Goal: Task Accomplishment & Management: Manage account settings

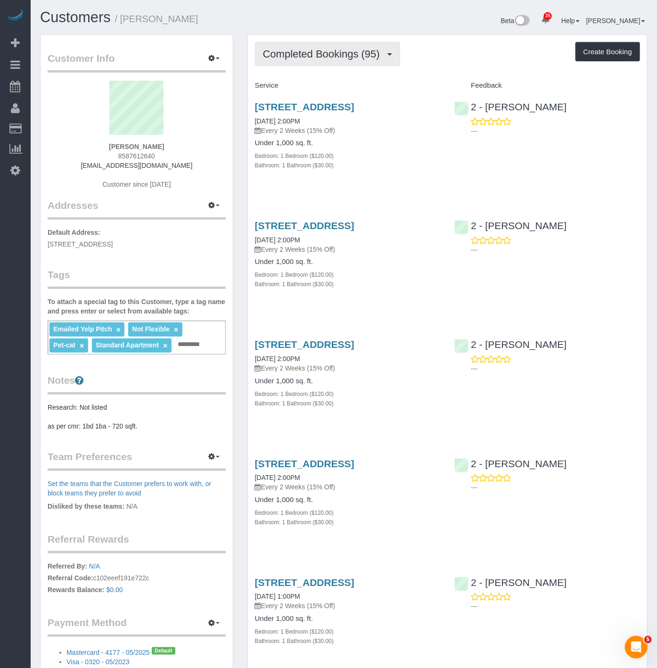
click at [335, 48] on button "Completed Bookings (95)" at bounding box center [327, 54] width 145 height 24
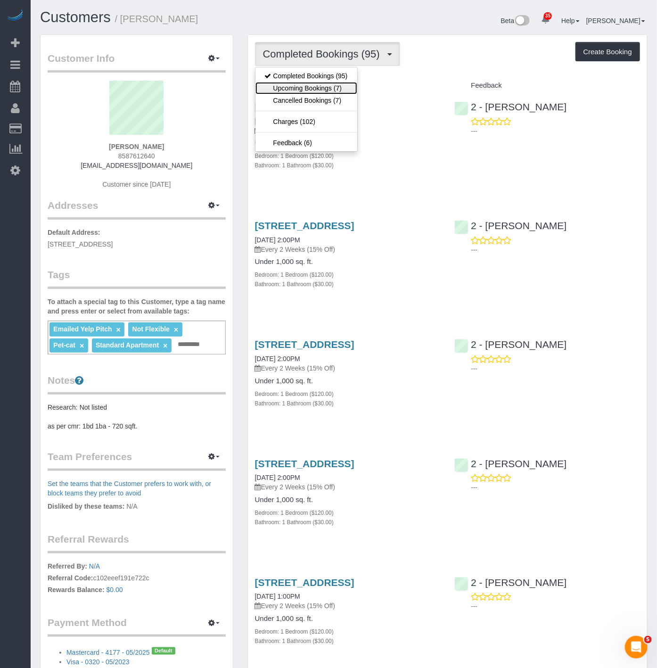
click at [334, 90] on link "Upcoming Bookings (7)" at bounding box center [306, 88] width 102 height 12
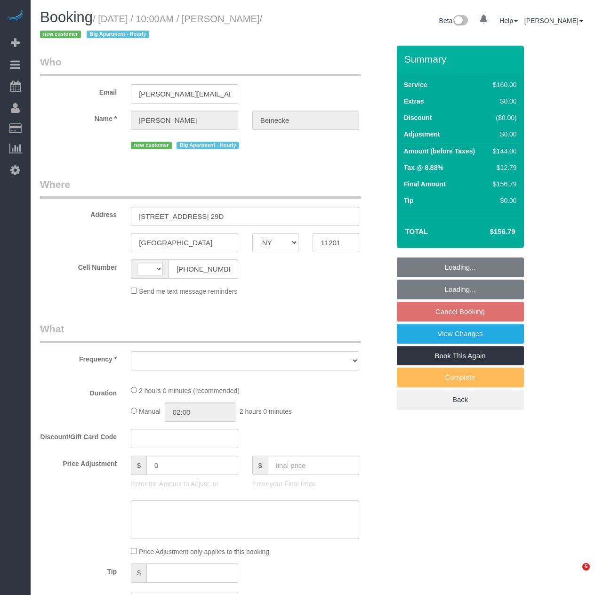
select select "NY"
select select "number:89"
select select "number:90"
select select "number:15"
select select "number:5"
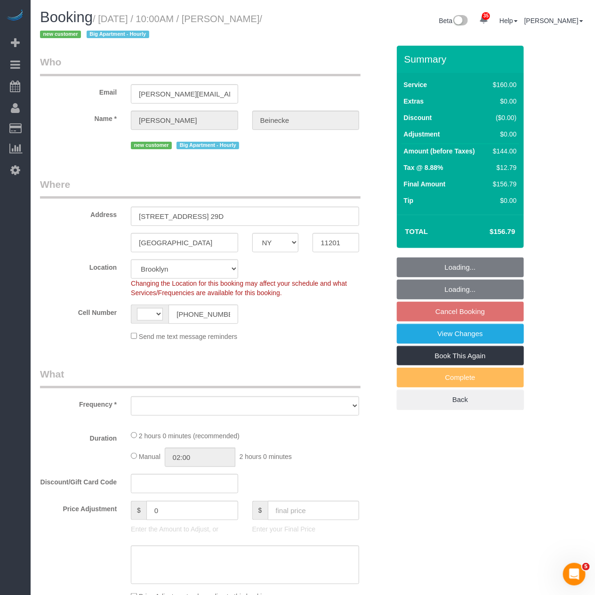
select select "string:US"
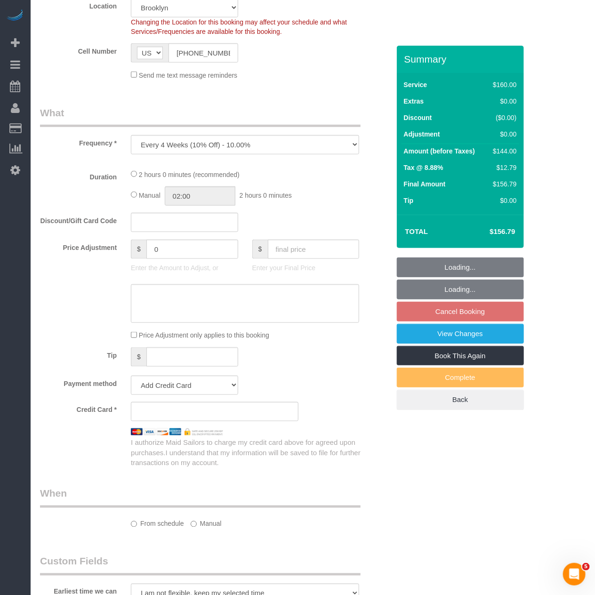
select select "object:969"
select select "string:stripe-pm_1SEcys4VGloSiKo7OrkrXDDw"
select select "spot3"
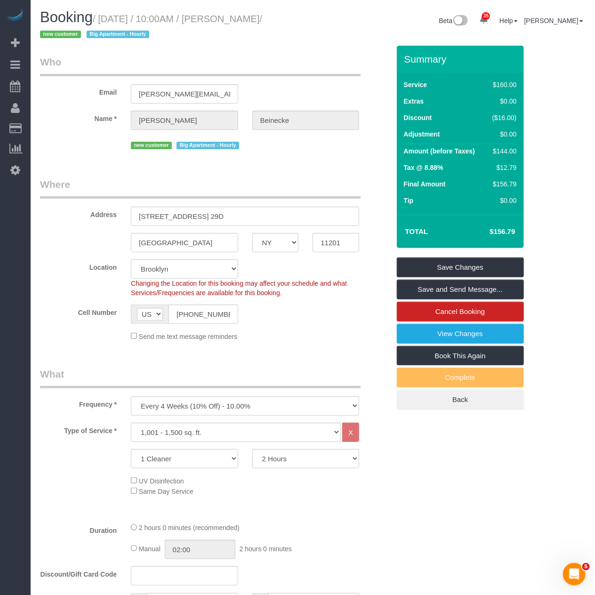
drag, startPoint x: 318, startPoint y: 12, endPoint x: 238, endPoint y: 25, distance: 80.2
click at [238, 25] on div "Booking / October 08, 2025 / 10:00AM / Hannah Beinecke / new customer Big Apart…" at bounding box center [313, 27] width 560 height 36
drag, startPoint x: 238, startPoint y: 21, endPoint x: 234, endPoint y: 19, distance: 5.1
click at [238, 21] on small "/ October 08, 2025 / 10:00AM / Hannah Beinecke / new customer Big Apartment - H…" at bounding box center [151, 27] width 222 height 26
drag, startPoint x: 231, startPoint y: 19, endPoint x: 301, endPoint y: 15, distance: 69.9
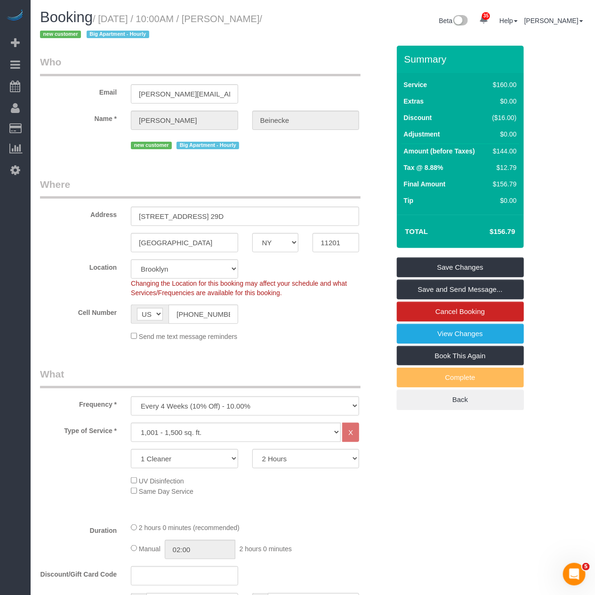
click at [262, 15] on small "/ October 08, 2025 / 10:00AM / Hannah Beinecke / new customer Big Apartment - H…" at bounding box center [151, 27] width 222 height 26
click at [595, 8] on img at bounding box center [595, 4] width 0 height 8
click at [249, 58] on legend "Who" at bounding box center [200, 65] width 321 height 21
drag, startPoint x: 301, startPoint y: 20, endPoint x: 249, endPoint y: 20, distance: 52.8
click at [249, 20] on small "/ October 08, 2025 / 10:00AM / Hannah Beinecke / new customer Big Apartment - H…" at bounding box center [151, 27] width 222 height 26
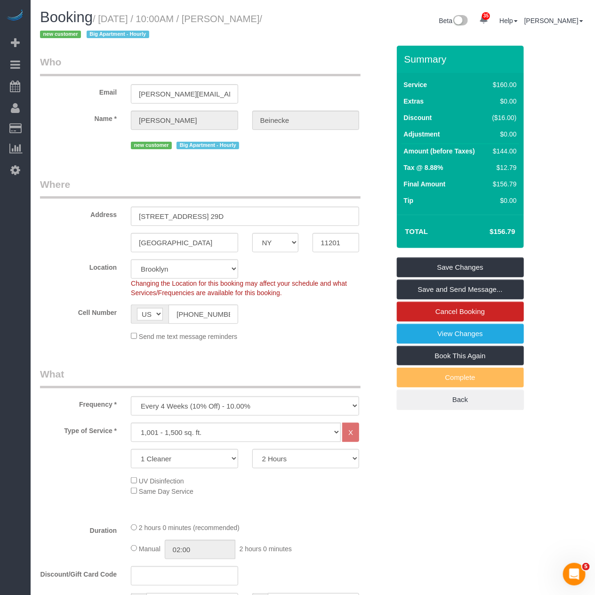
drag, startPoint x: 229, startPoint y: 16, endPoint x: 308, endPoint y: 18, distance: 79.2
click at [308, 18] on div "Booking / October 08, 2025 / 10:00AM / Hannah Beinecke / new customer Big Apart…" at bounding box center [173, 27] width 280 height 36
copy small "Hannah Beinecke"
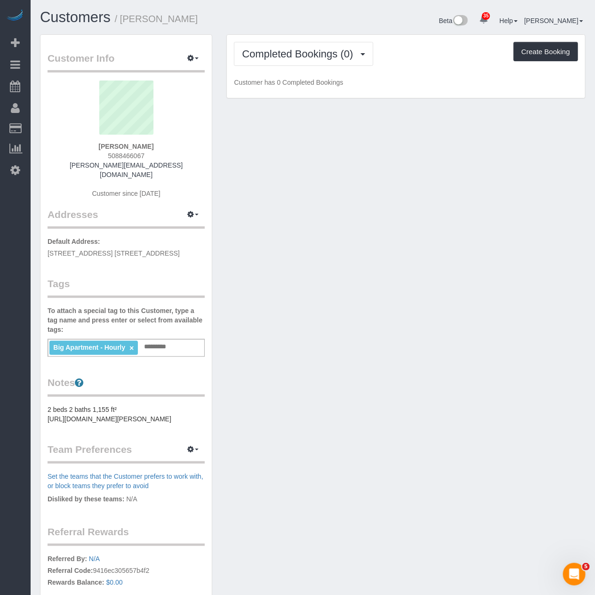
click at [175, 424] on pre "2 beds 2 baths 1,155 ft² https://streeteasy.com/building/the-amberly/29d?utm_ca…" at bounding box center [126, 414] width 157 height 19
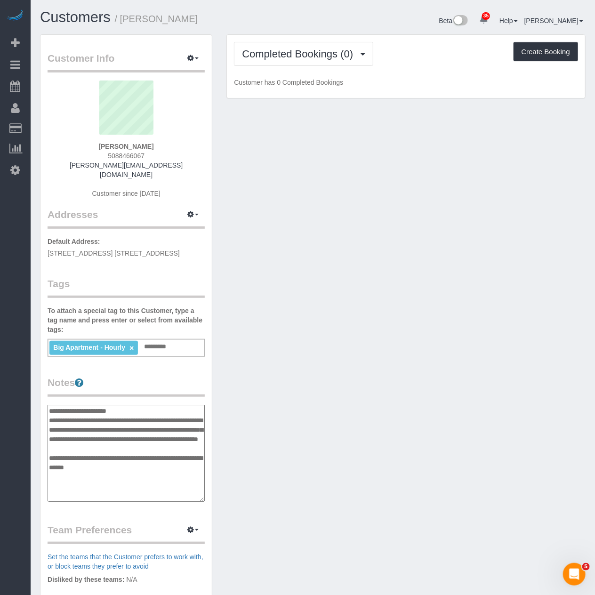
type textarea "**********"
click at [319, 389] on div "Customer Info Edit Contact Info Send Message Email Preferences Special Sales Ta…" at bounding box center [313, 400] width 560 height 733
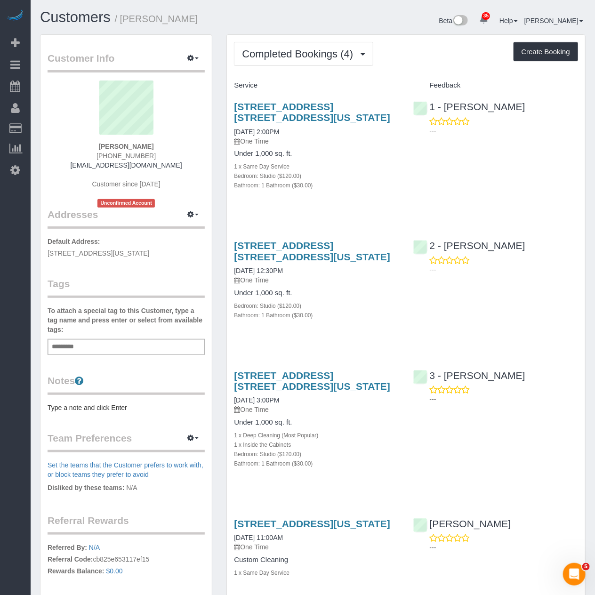
click at [364, 184] on div "Bathroom: 1 Bathroom ($30.00)" at bounding box center [316, 184] width 165 height 9
drag, startPoint x: 202, startPoint y: 133, endPoint x: 177, endPoint y: 103, distance: 39.2
click at [203, 133] on div "Roma Patel 713-392-6624 romavpatel@gmail.com Customer since 2019 Unconfirmed Ac…" at bounding box center [126, 144] width 157 height 127
drag, startPoint x: 174, startPoint y: 25, endPoint x: 124, endPoint y: 19, distance: 50.8
click at [124, 19] on h1 "Customers / Roma Patel" at bounding box center [173, 17] width 266 height 16
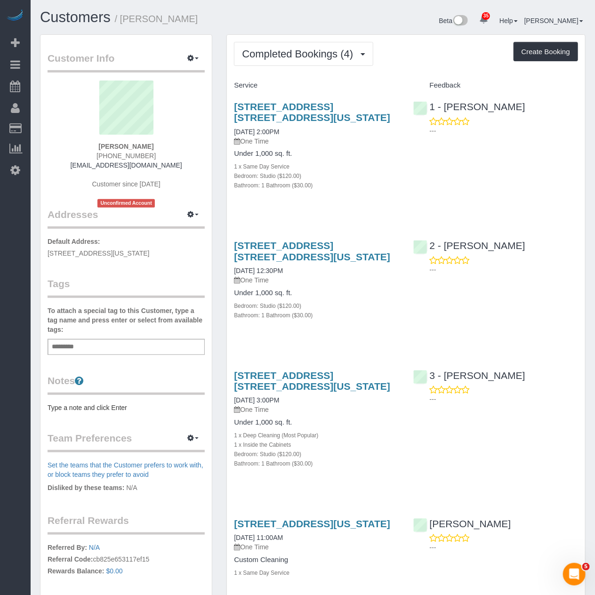
copy small "Roma Patel"
drag, startPoint x: 319, startPoint y: 114, endPoint x: 228, endPoint y: 108, distance: 91.1
click at [228, 108] on div "160 Madison Avenue, Apt. 11j, New York, NY 10016 08/02/2025 2:00PM One Time Und…" at bounding box center [316, 150] width 179 height 115
copy link "160 Madison Avenue, Apt. 11j, New York, NY 10016"
click at [323, 49] on span "Completed Bookings (4)" at bounding box center [300, 54] width 116 height 12
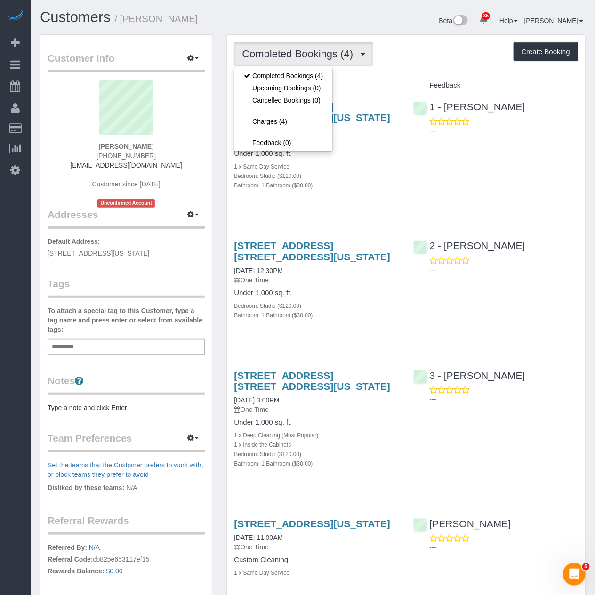
click at [364, 50] on div "Completed Bookings (4) Completed Bookings (4) Upcoming Bookings (0) Cancelled B…" at bounding box center [406, 54] width 344 height 24
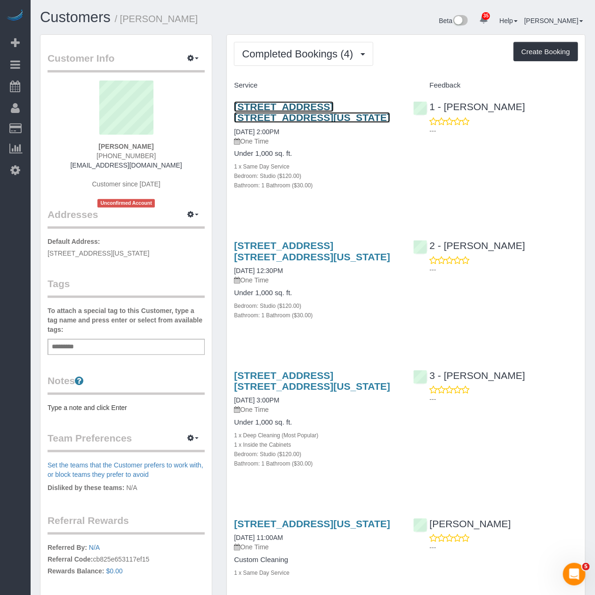
click at [360, 105] on link "160 Madison Avenue, Apt. 11j, New York, NY 10016" at bounding box center [312, 112] width 156 height 22
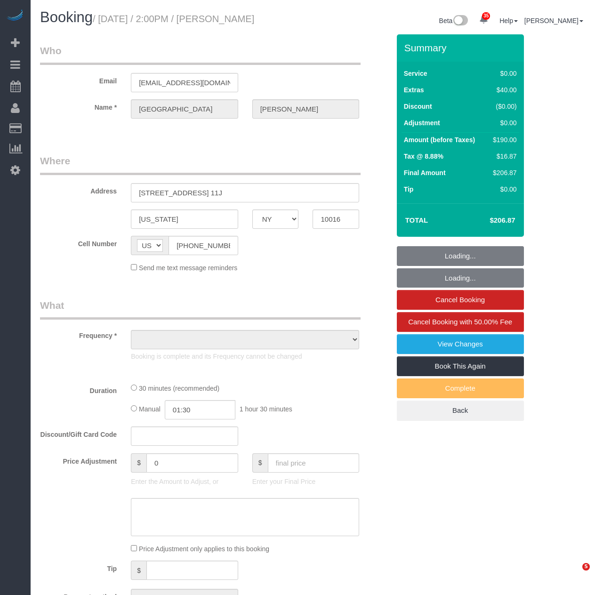
select select "NY"
select select "number:58"
select select "number:76"
select select "number:15"
select select "number:5"
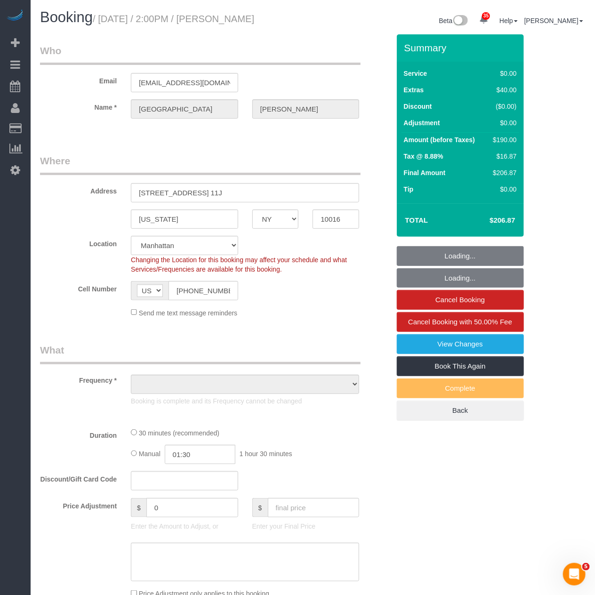
select select "string:stripe-pm_1RLw7r4VGloSiKo7LPKhLiQa"
select select "object:962"
select select "spot1"
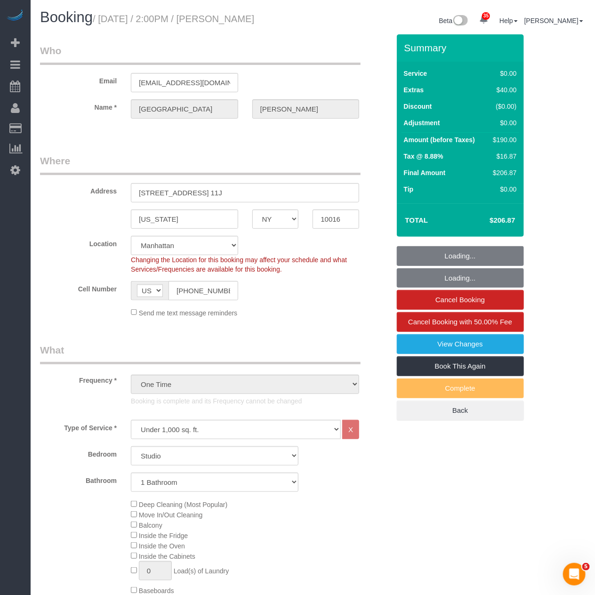
select select "object:1495"
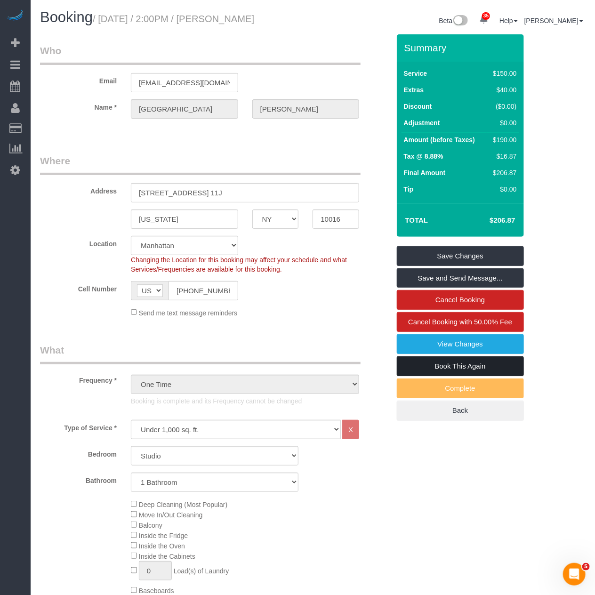
click at [416, 361] on link "Book This Again" at bounding box center [460, 367] width 127 height 20
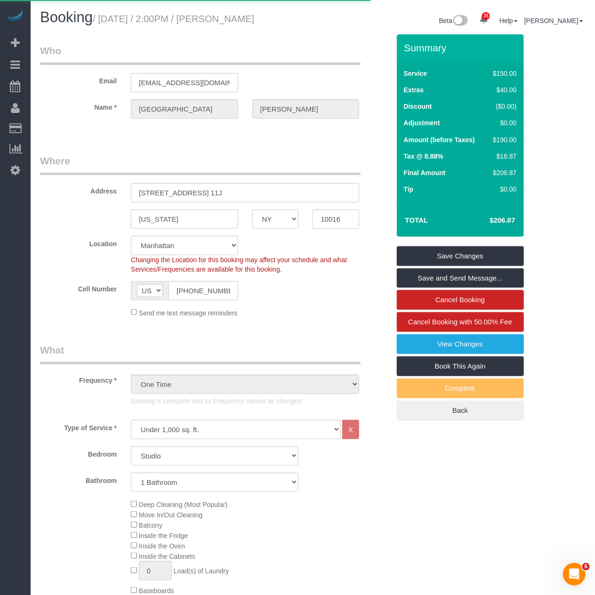
select select "NY"
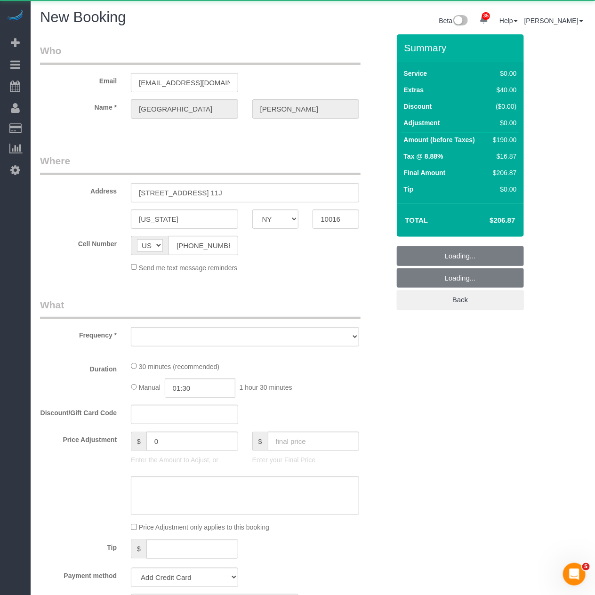
select select "number:58"
select select "number:76"
select select "number:15"
select select "number:5"
select select "object:2671"
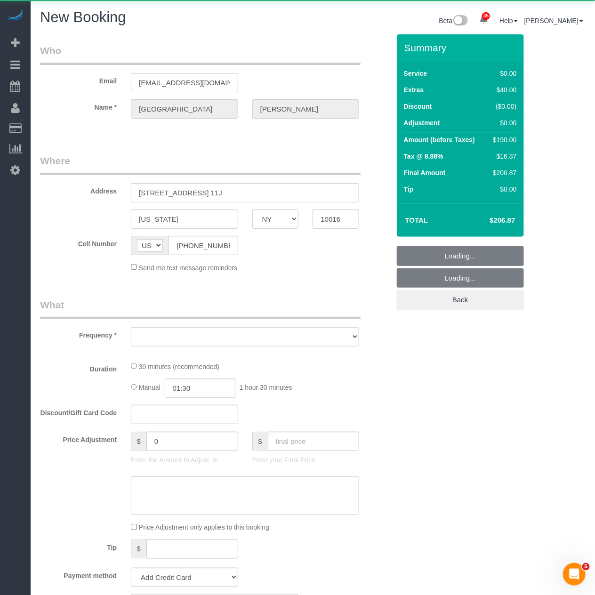
select select "string:stripe-pm_1RLw7r4VGloSiKo7LPKhLiQa"
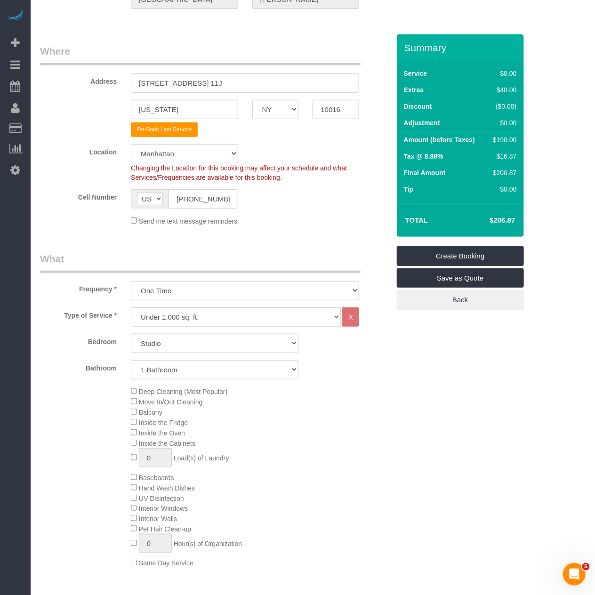
scroll to position [366, 0]
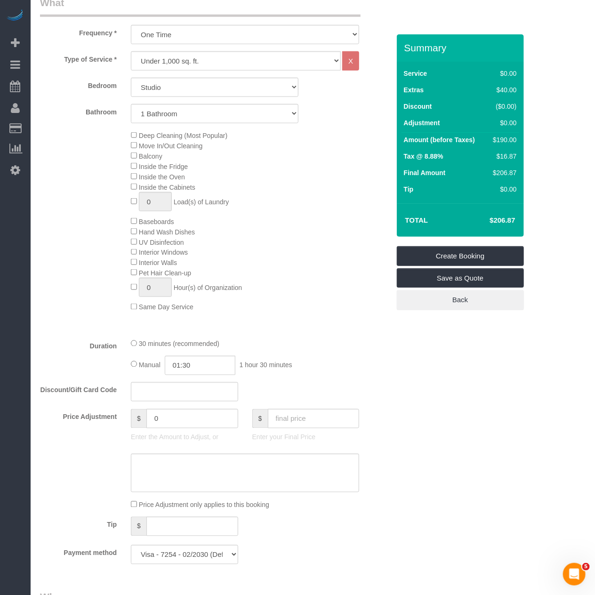
select select "object:2823"
click at [137, 349] on div "1 hour 30 minutes (recommended)" at bounding box center [245, 344] width 228 height 10
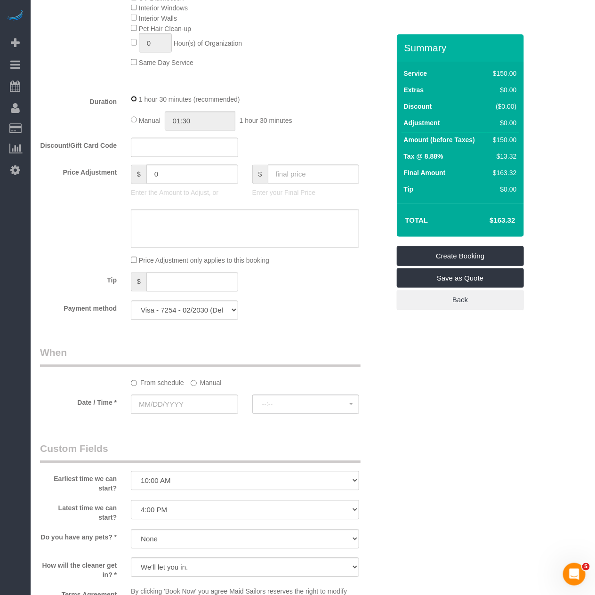
scroll to position [628, 0]
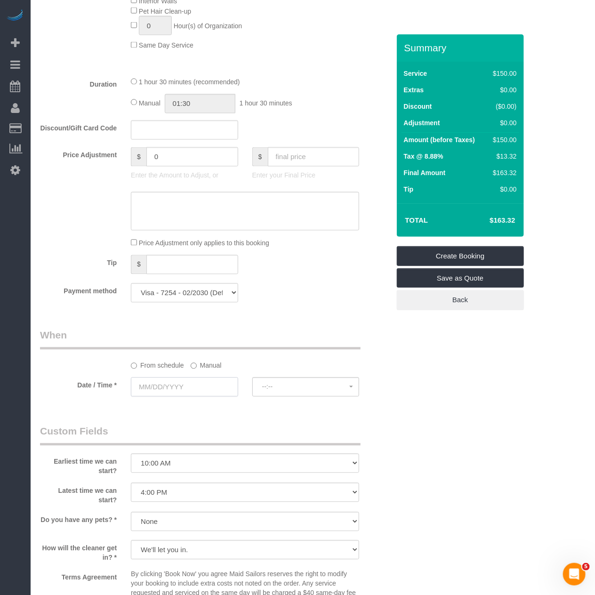
click at [204, 397] on input "text" at bounding box center [184, 387] width 107 height 19
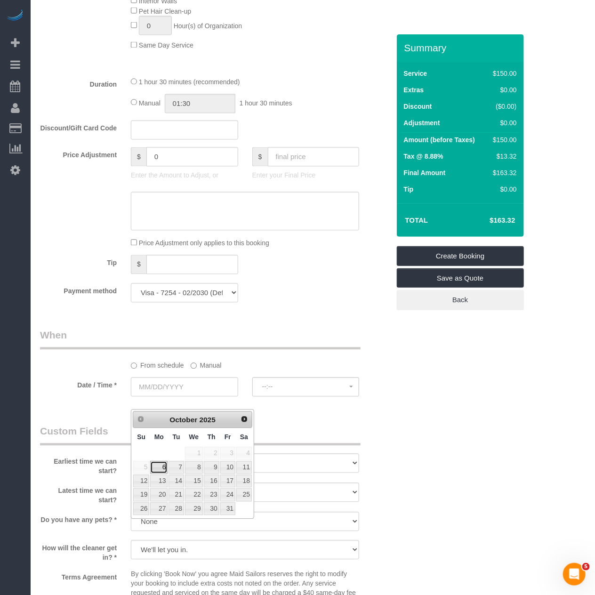
click at [155, 464] on link "6" at bounding box center [158, 468] width 17 height 13
type input "10/06/2025"
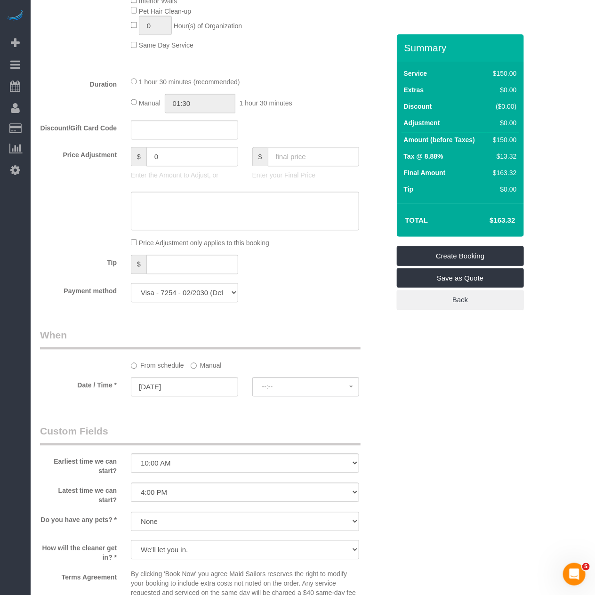
select select "spot11"
click at [191, 371] on label "Manual" at bounding box center [206, 364] width 31 height 13
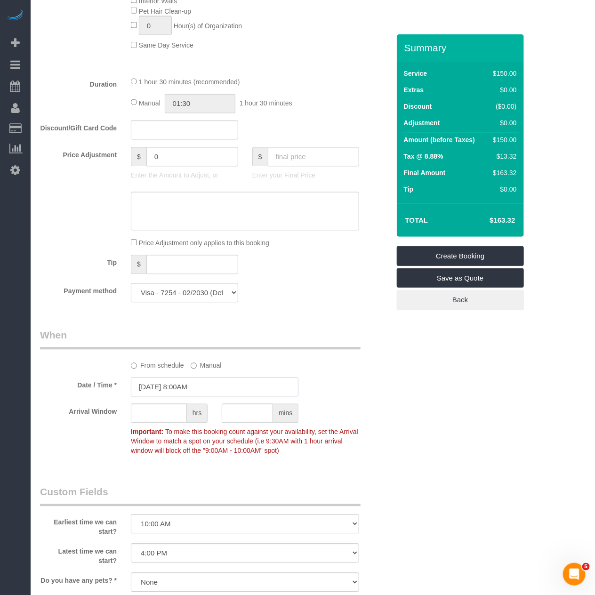
click at [222, 397] on input "10/06/2025 8:00AM" at bounding box center [215, 387] width 168 height 19
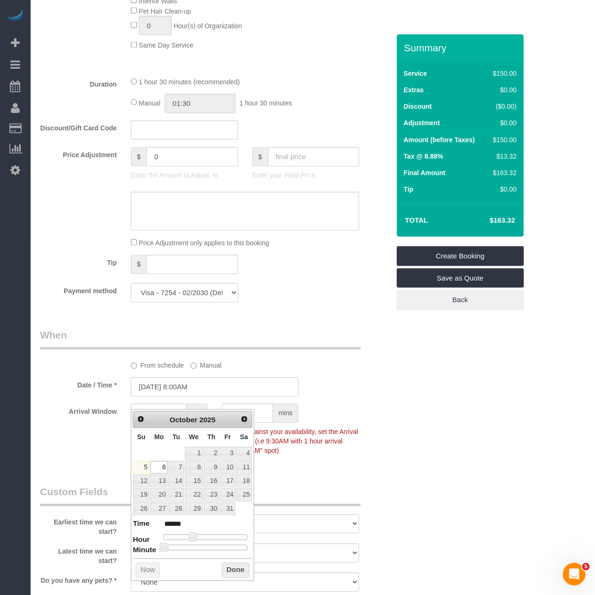
drag, startPoint x: 212, startPoint y: 542, endPoint x: 212, endPoint y: 549, distance: 7.1
click at [212, 543] on dl "Time ****** Hour Minute Second Millisecond Microsecond Time Zone ***** ***** **…" at bounding box center [193, 535] width 120 height 33
click at [212, 556] on div "Prev Next October 2025 Su Mo Tu We Th Fr Sa 1 2 3 4 5 6 7 8 9 10 11 12 13 14 15…" at bounding box center [192, 495] width 123 height 171
click at [212, 552] on div "Prev Next October 2025 Su Mo Tu We Th Fr Sa 1 2 3 4 5 6 7 8 9 10 11 12 13 14 15…" at bounding box center [192, 495] width 123 height 171
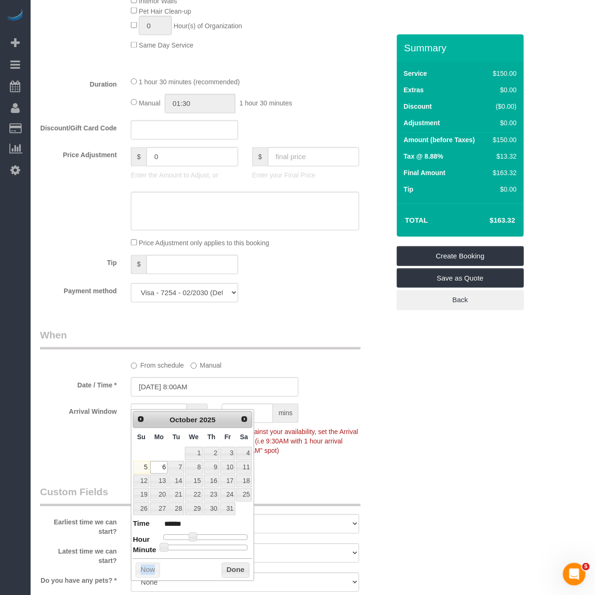
type input "10/06/2025 8:30AM"
type input "******"
type input "10/06/2025 8:35AM"
type input "******"
type input "10/06/2025 8:40AM"
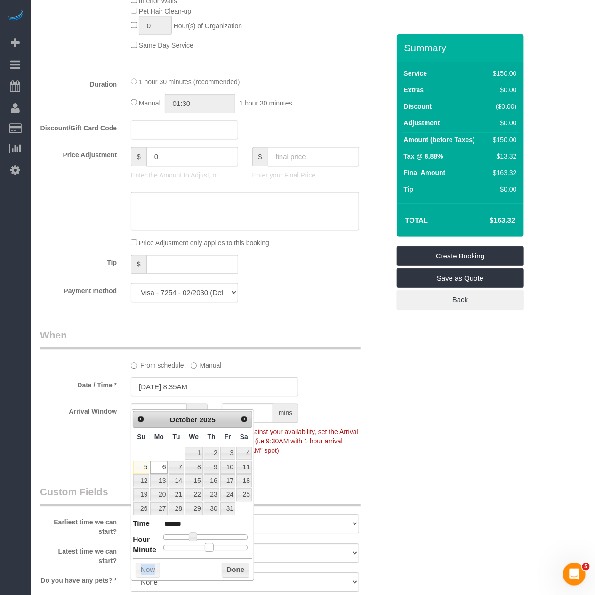
type input "******"
type input "10/06/2025 8:35AM"
type input "******"
type input "10/06/2025 8:30AM"
type input "******"
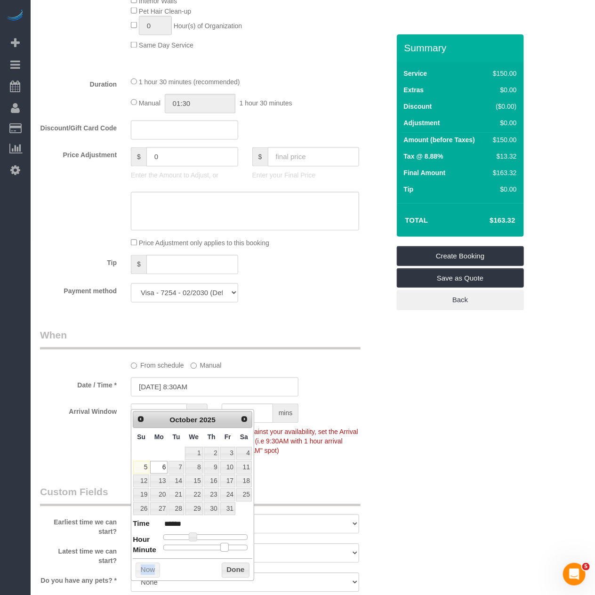
type input "10/06/2025 8:25AM"
type input "******"
type input "10/06/2025 8:20AM"
type input "******"
type input "10/06/2025 8:15AM"
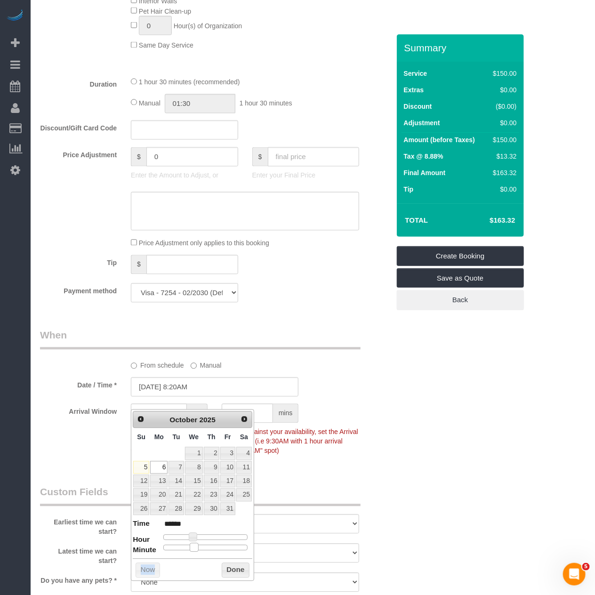
type input "******"
type input "10/06/2025 8:10AM"
type input "******"
type input "10/06/2025 8:05AM"
type input "******"
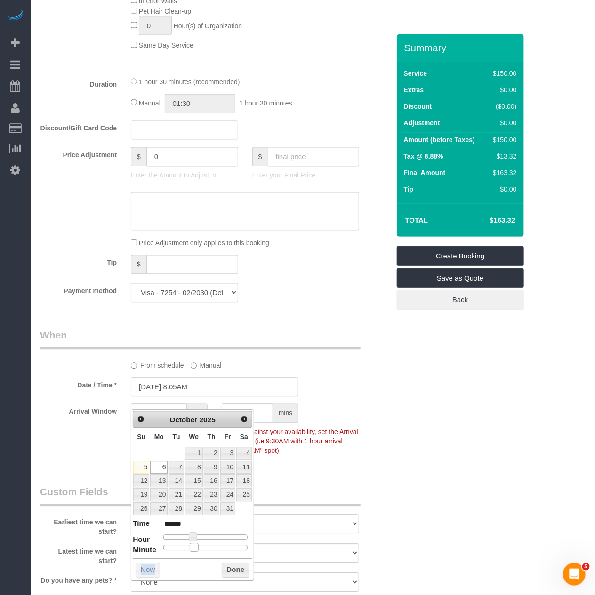
type input "10/06/2025 8:00AM"
type input "******"
drag, startPoint x: 212, startPoint y: 548, endPoint x: 128, endPoint y: 545, distance: 83.9
type input "10/06/2025 2:00PM"
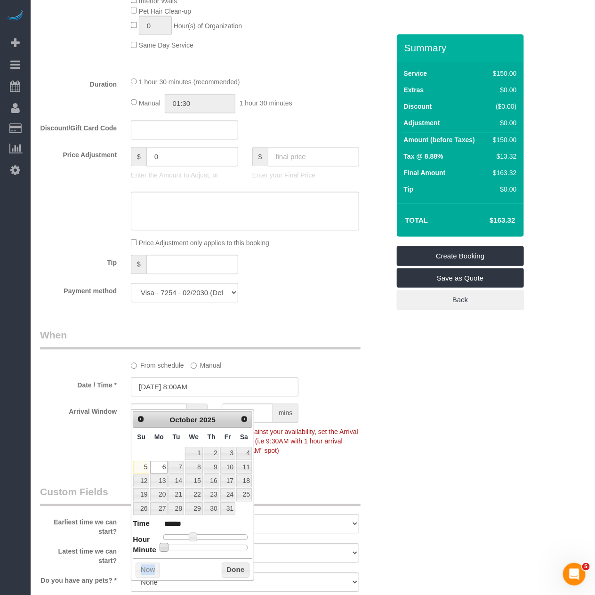
type input "******"
type input "10/06/2025 3:00PM"
type input "******"
type input "10/06/2025 4:00PM"
type input "******"
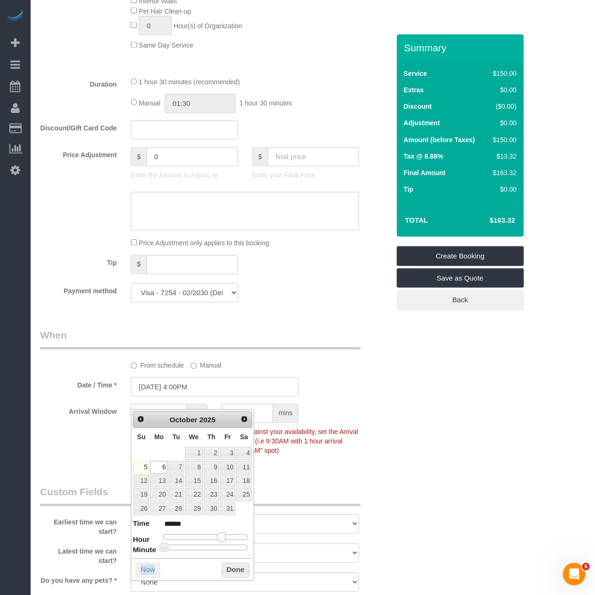
drag, startPoint x: 214, startPoint y: 536, endPoint x: 223, endPoint y: 542, distance: 11.1
click at [223, 541] on div at bounding box center [205, 538] width 84 height 6
click at [343, 488] on div "Who Email romavpatel@gmail.com Name * Roma Patel Where Address 160 Madison Aven…" at bounding box center [215, 200] width 364 height 1588
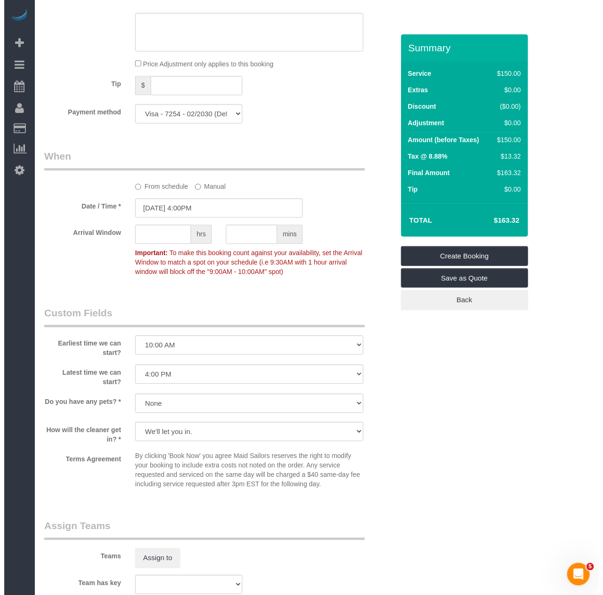
scroll to position [889, 0]
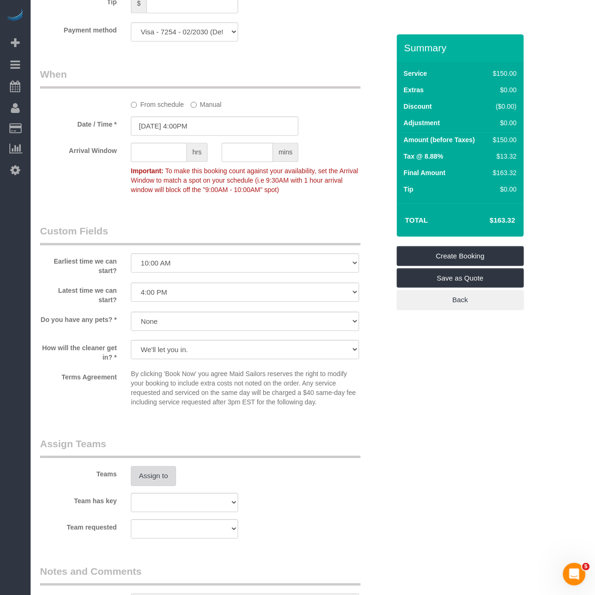
click at [157, 486] on button "Assign to" at bounding box center [153, 476] width 45 height 20
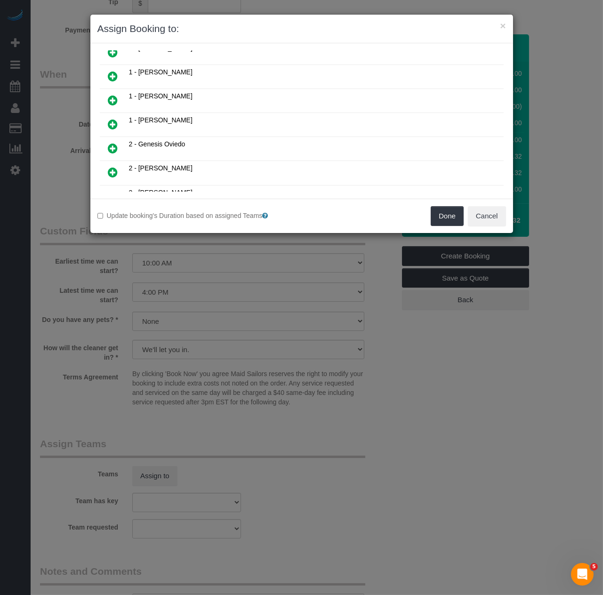
scroll to position [209, 0]
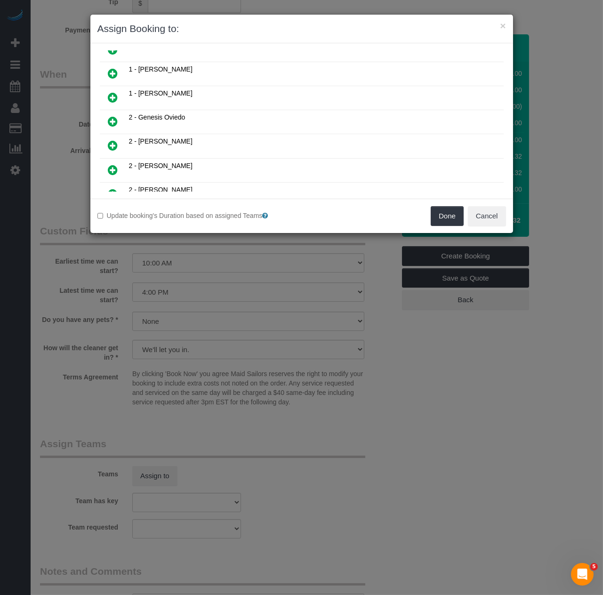
click at [108, 117] on icon at bounding box center [113, 121] width 10 height 11
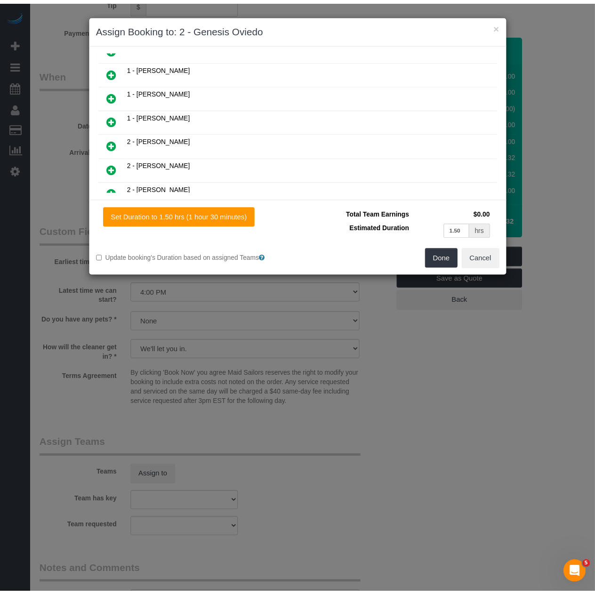
scroll to position [232, 0]
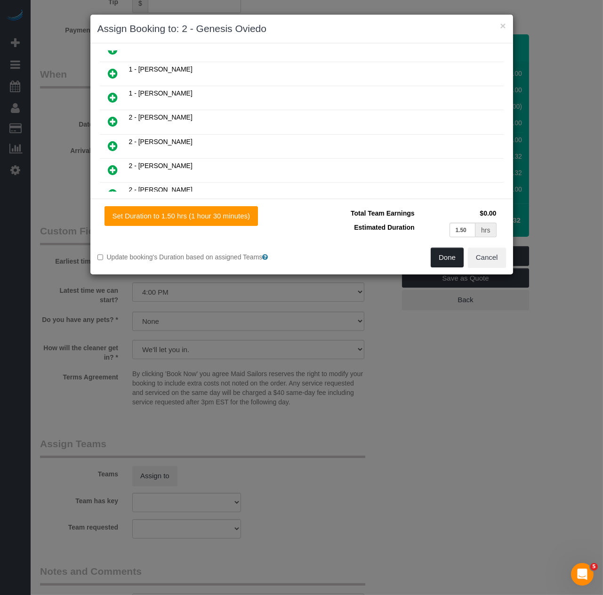
click at [445, 265] on button "Done" at bounding box center [447, 258] width 33 height 20
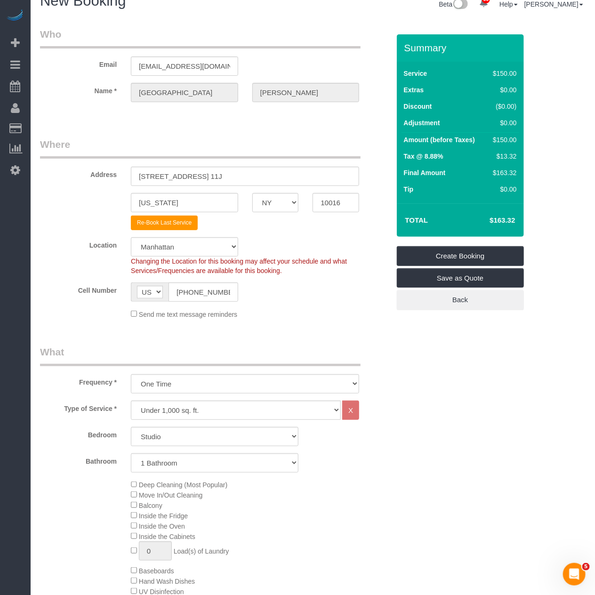
scroll to position [0, 0]
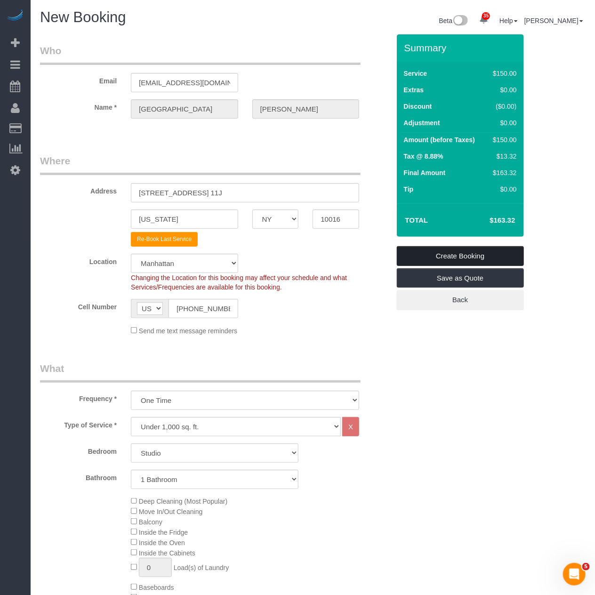
click at [435, 252] on link "Create Booking" at bounding box center [460, 256] width 127 height 20
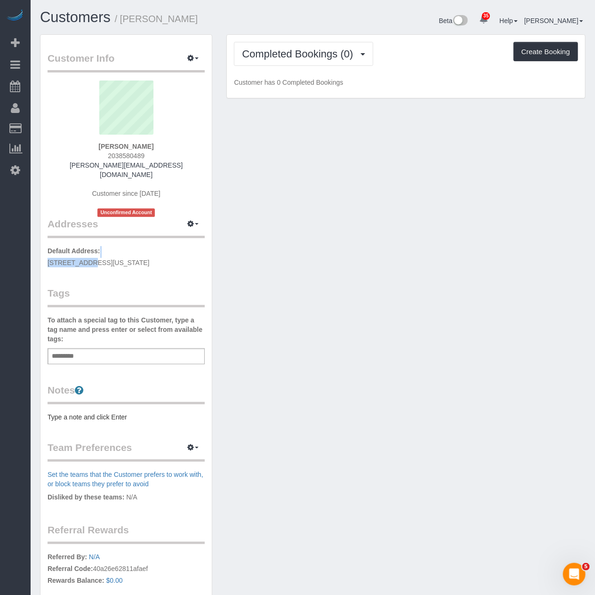
drag, startPoint x: 134, startPoint y: 252, endPoint x: 58, endPoint y: 253, distance: 76.3
click at [57, 253] on p "Default Address: [STREET_ADDRESS][US_STATE]" at bounding box center [126, 256] width 157 height 21
click at [79, 260] on div "Customer Info Edit Contact Info Send Message Email Preferences Special Sales Ta…" at bounding box center [126, 355] width 171 height 640
drag, startPoint x: 144, startPoint y: 252, endPoint x: 71, endPoint y: 252, distance: 73.5
click at [71, 252] on p "Default Address: [STREET_ADDRESS][US_STATE]" at bounding box center [126, 256] width 157 height 21
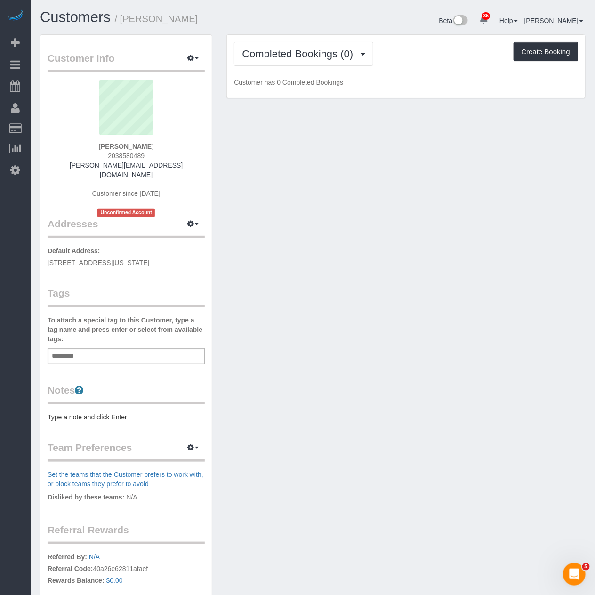
click at [94, 259] on span "[STREET_ADDRESS][US_STATE]" at bounding box center [99, 263] width 102 height 8
drag, startPoint x: 170, startPoint y: 255, endPoint x: 36, endPoint y: 246, distance: 134.1
click at [36, 246] on div "Customer Info Edit Contact Info Send Message Email Preferences Special Sales Ta…" at bounding box center [126, 359] width 187 height 650
click at [127, 262] on div "Customer Info Edit Contact Info Send Message Email Preferences Special Sales Ta…" at bounding box center [126, 355] width 171 height 640
drag, startPoint x: 168, startPoint y: 255, endPoint x: 46, endPoint y: 255, distance: 122.0
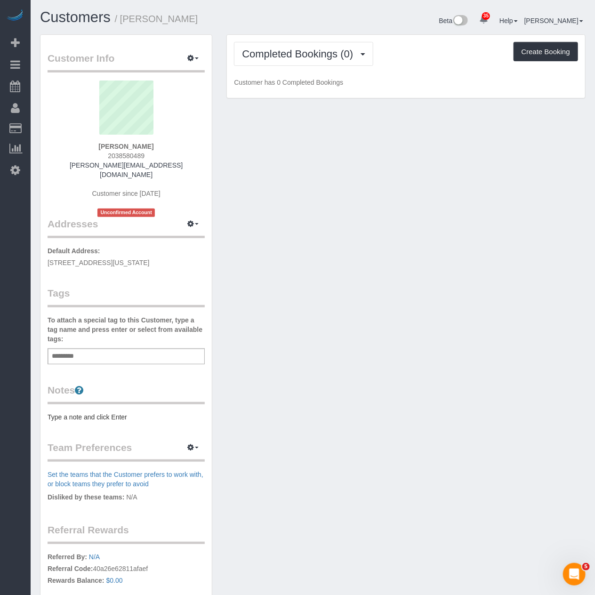
click at [46, 255] on div "Customer Info Edit Contact Info Send Message Email Preferences Special Sales Ta…" at bounding box center [126, 355] width 171 height 640
copy span "[STREET_ADDRESS][US_STATE]"
click at [193, 60] on icon "button" at bounding box center [190, 58] width 7 height 6
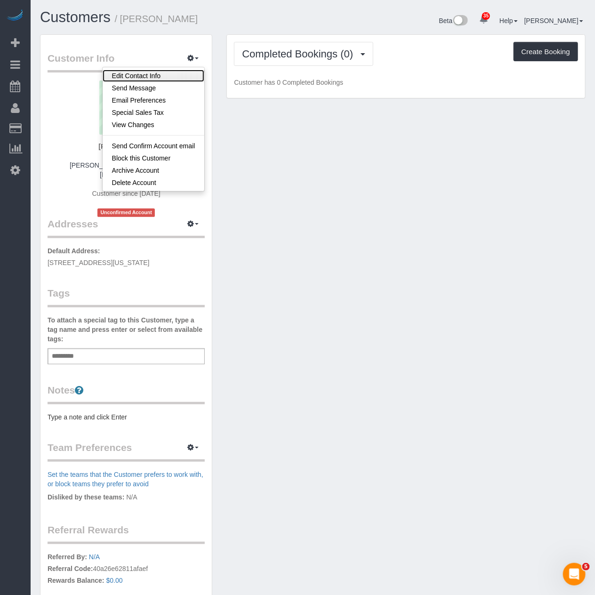
click at [180, 76] on link "Edit Contact Info" at bounding box center [154, 76] width 102 height 12
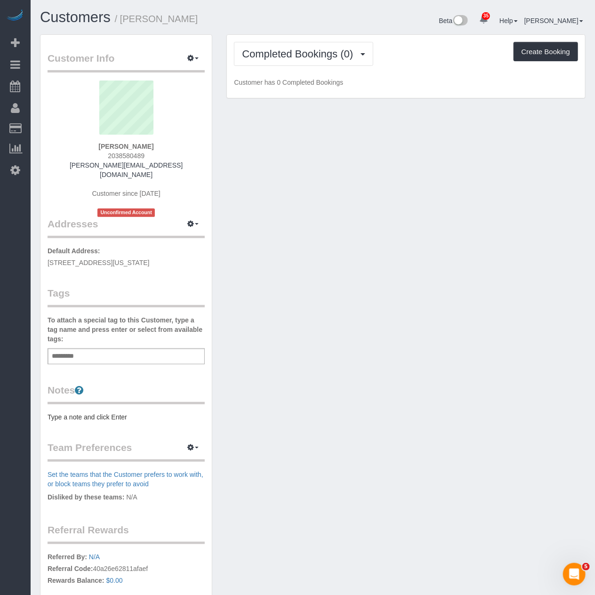
select select "NY"
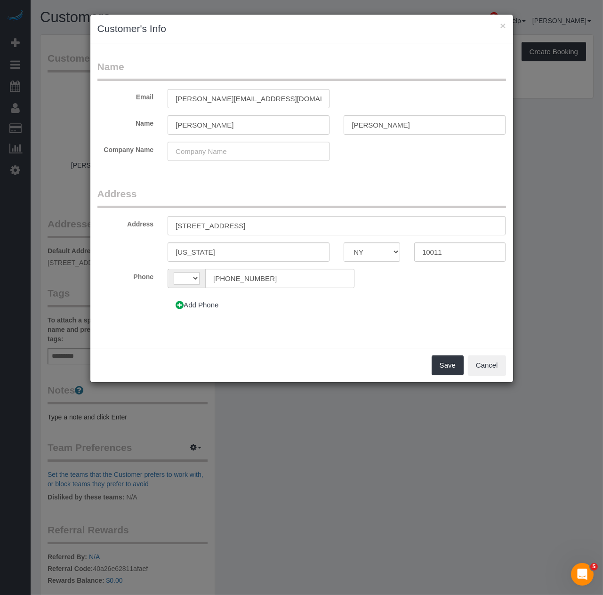
select select "string:[GEOGRAPHIC_DATA]"
click at [192, 222] on input "[STREET_ADDRESS]" at bounding box center [337, 225] width 338 height 19
click at [227, 223] on input "[STREET_ADDRESS]" at bounding box center [337, 225] width 338 height 19
type input "[STREET_ADDRESS] 3E"
click at [445, 369] on button "Save" at bounding box center [448, 366] width 32 height 20
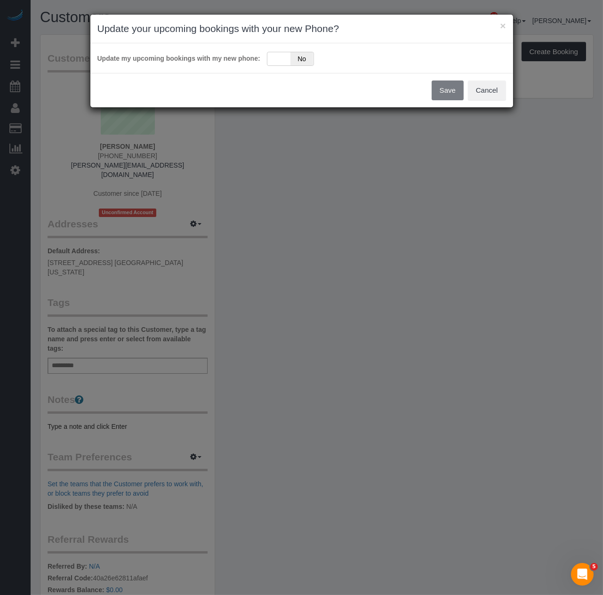
click at [278, 73] on div "Save Cancel" at bounding box center [301, 90] width 423 height 34
click at [279, 59] on div "Yes No" at bounding box center [290, 59] width 47 height 14
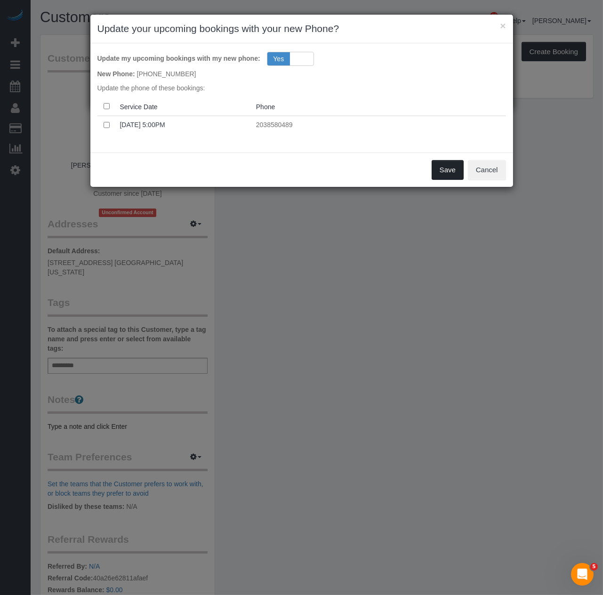
click at [443, 172] on button "Save" at bounding box center [448, 170] width 32 height 20
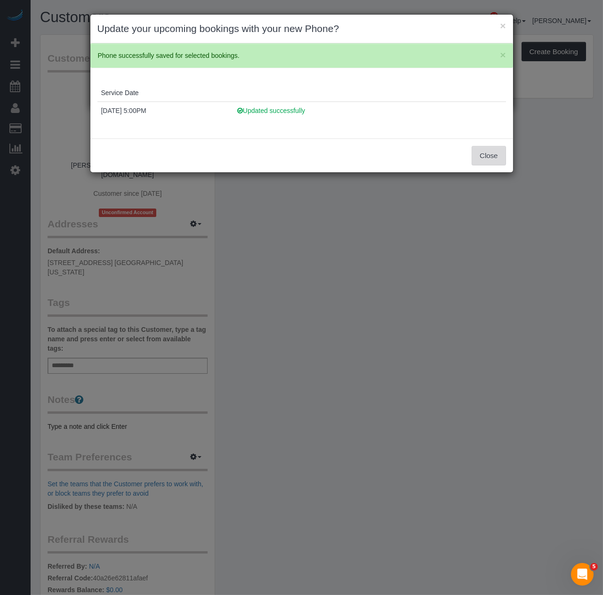
click at [487, 158] on button "Close" at bounding box center [489, 156] width 34 height 20
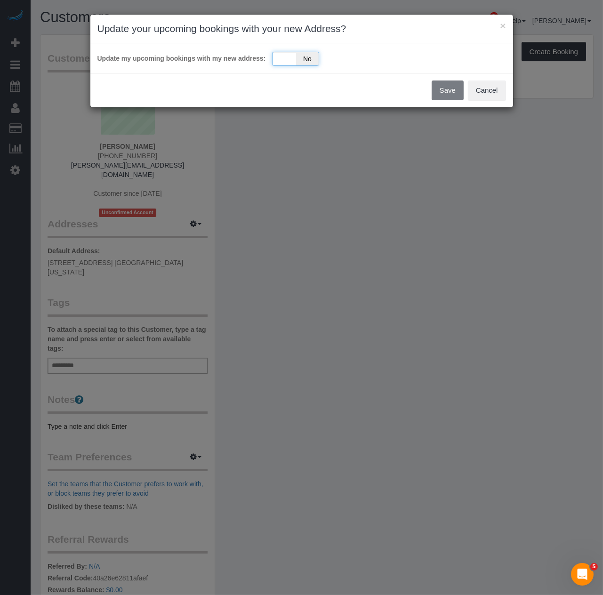
click at [314, 60] on span "No" at bounding box center [307, 58] width 23 height 13
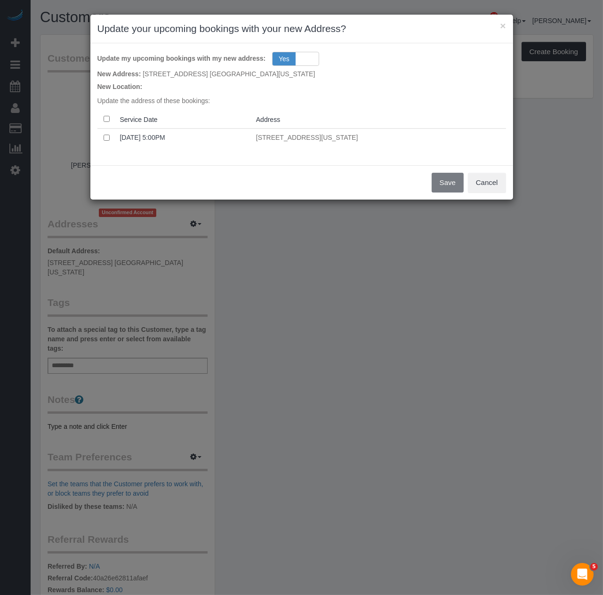
click at [102, 118] on th at bounding box center [107, 119] width 19 height 18
click at [440, 179] on button "Save" at bounding box center [448, 183] width 32 height 20
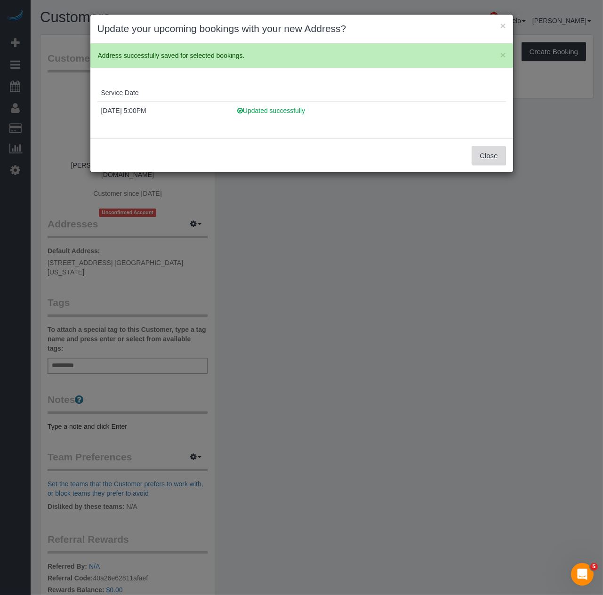
drag, startPoint x: 490, startPoint y: 157, endPoint x: 465, endPoint y: 171, distance: 29.3
click at [490, 157] on button "Close" at bounding box center [489, 156] width 34 height 20
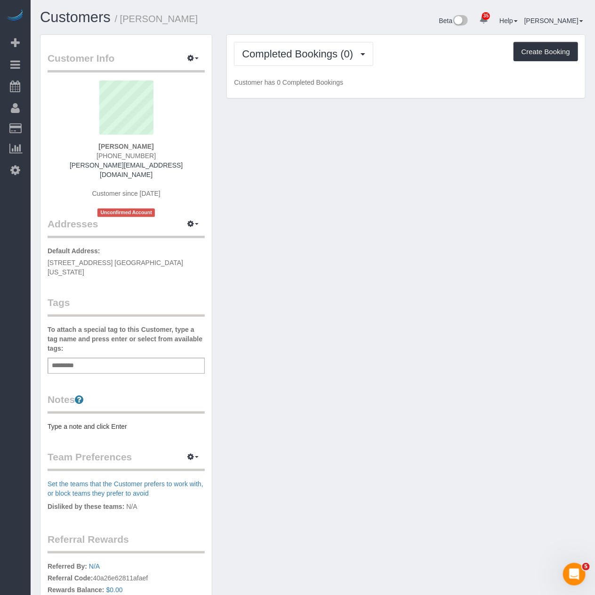
click at [112, 418] on div "Customer Info Edit Contact Info Send Message Email Preferences Special Sales Ta…" at bounding box center [126, 359] width 171 height 649
click at [122, 415] on div "Customer Info Edit Contact Info Send Message Email Preferences Special Sales Ta…" at bounding box center [126, 359] width 171 height 649
click at [119, 422] on pre "Type a note and click Enter" at bounding box center [126, 426] width 157 height 9
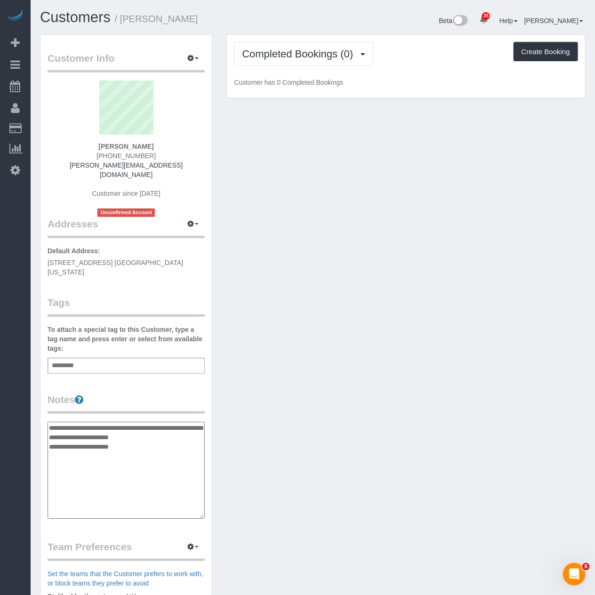
type textarea "**********"
click at [117, 358] on div "Add a tag" at bounding box center [126, 366] width 157 height 16
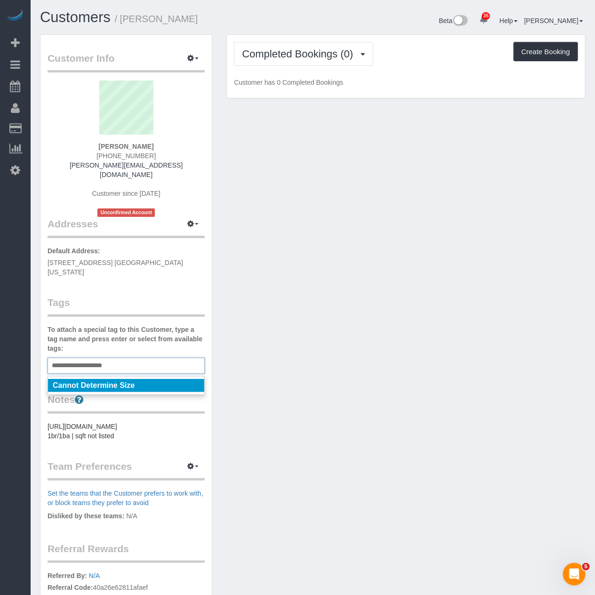
type input "**********"
drag, startPoint x: 304, startPoint y: 240, endPoint x: 302, endPoint y: 235, distance: 5.8
click at [302, 235] on div "Customer Info Edit Contact Info Send Message Email Preferences Special Sales Ta…" at bounding box center [313, 368] width 560 height 669
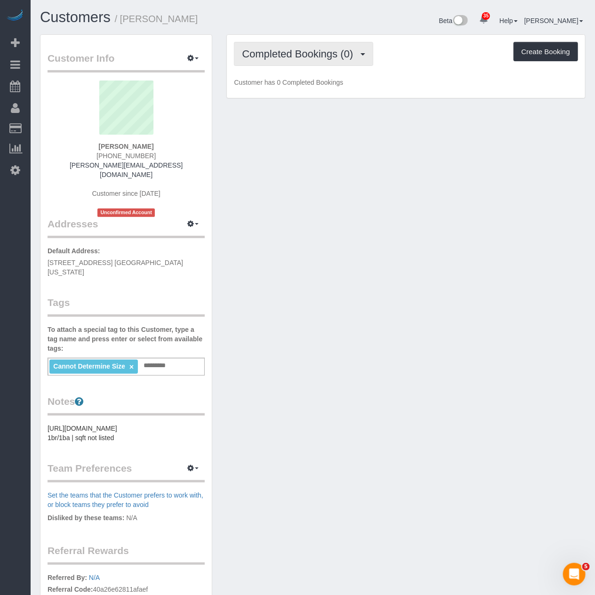
click at [297, 49] on span "Completed Bookings (0)" at bounding box center [300, 54] width 116 height 12
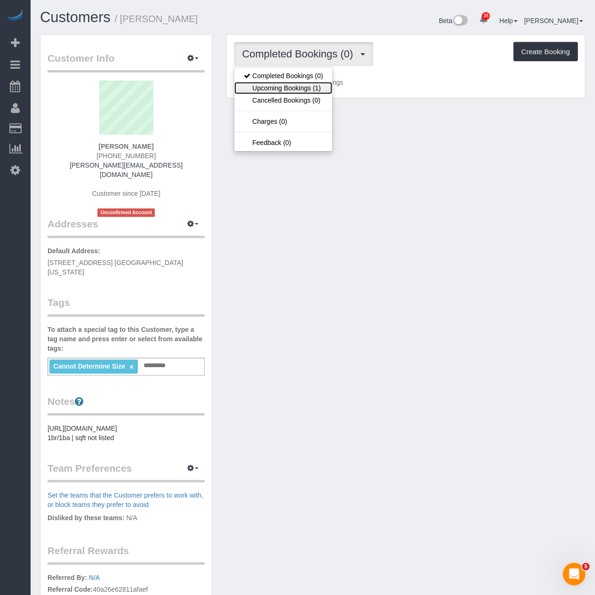
click at [308, 90] on link "Upcoming Bookings (1)" at bounding box center [284, 88] width 98 height 12
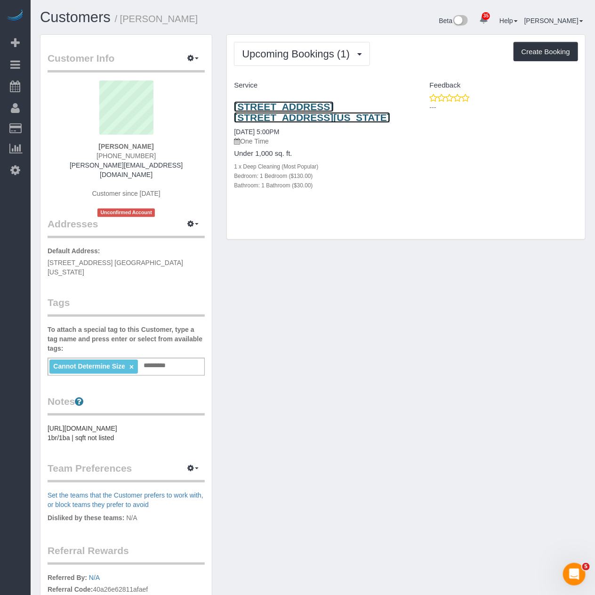
click at [299, 109] on link "303 West 21st Street, Apt. 3e, New York, NY 10011" at bounding box center [312, 112] width 156 height 22
drag, startPoint x: 199, startPoint y: 250, endPoint x: 41, endPoint y: 253, distance: 157.4
click at [41, 253] on div "Customer Info Edit Contact Info Send Message Email Preferences Special Sales Ta…" at bounding box center [126, 365] width 171 height 660
copy span "303 West 21st Street, Apt. 3E, New York, NY 10011"
click at [116, 432] on pre "[URL][DOMAIN_NAME] 1br/1ba | sqft not listed" at bounding box center [126, 433] width 157 height 19
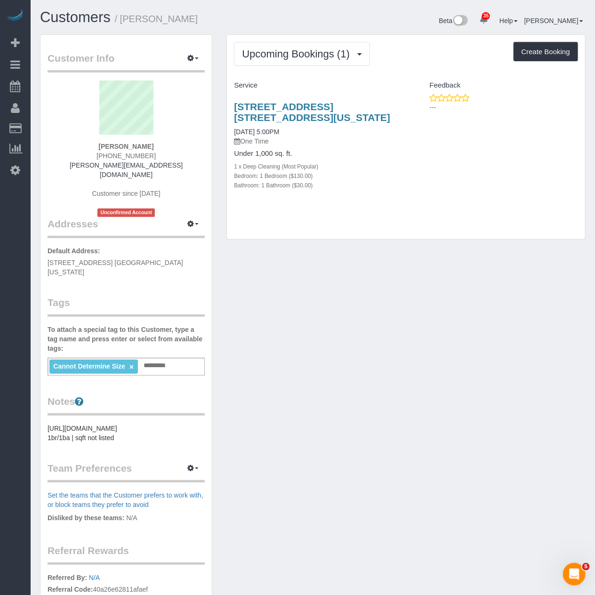
click at [116, 432] on pre "[URL][DOMAIN_NAME] 1br/1ba | sqft not listed" at bounding box center [126, 433] width 157 height 19
click at [120, 429] on pre "[URL][DOMAIN_NAME] 1br/1ba | sqft not listed" at bounding box center [126, 433] width 157 height 19
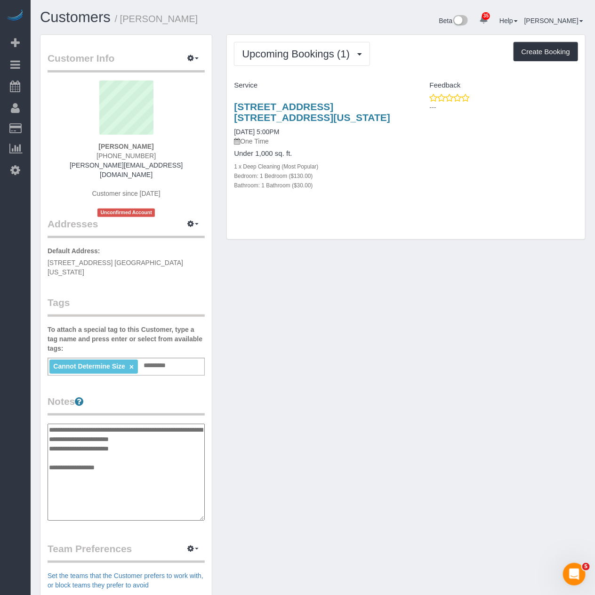
type textarea "**********"
click at [422, 422] on div "Customer Info Edit Contact Info Send Message Email Preferences Special Sales Ta…" at bounding box center [313, 409] width 560 height 751
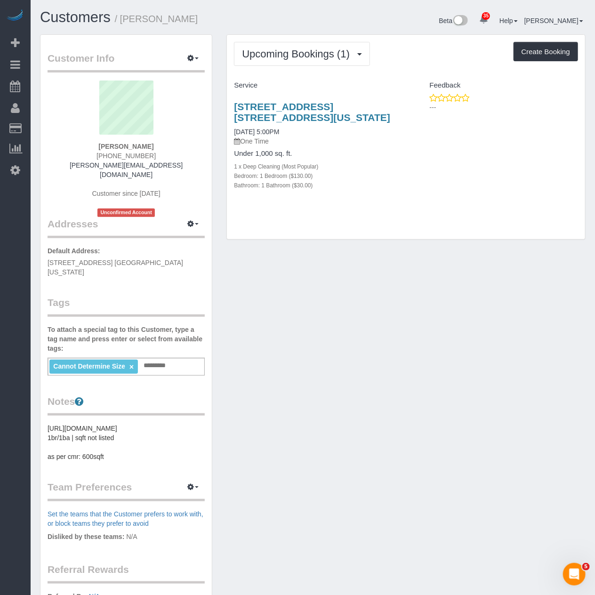
click at [149, 360] on input "text" at bounding box center [158, 366] width 32 height 12
type input "**********"
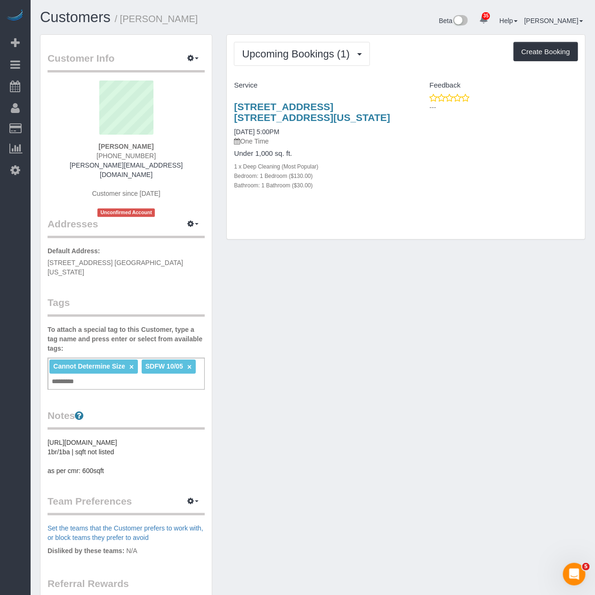
click at [279, 338] on div "Customer Info Edit Contact Info Send Message Email Preferences Special Sales Ta…" at bounding box center [313, 386] width 560 height 704
click at [298, 105] on link "303 West 21st Street, Apt. 3e, New York, NY 10011" at bounding box center [312, 112] width 156 height 22
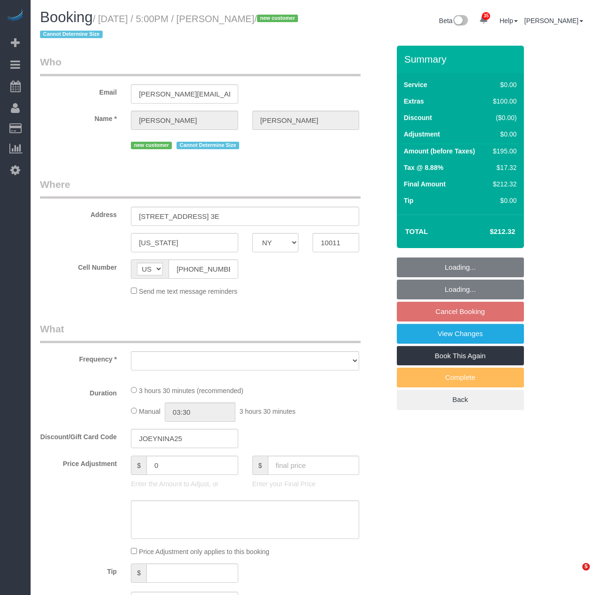
select select "NY"
select select "1"
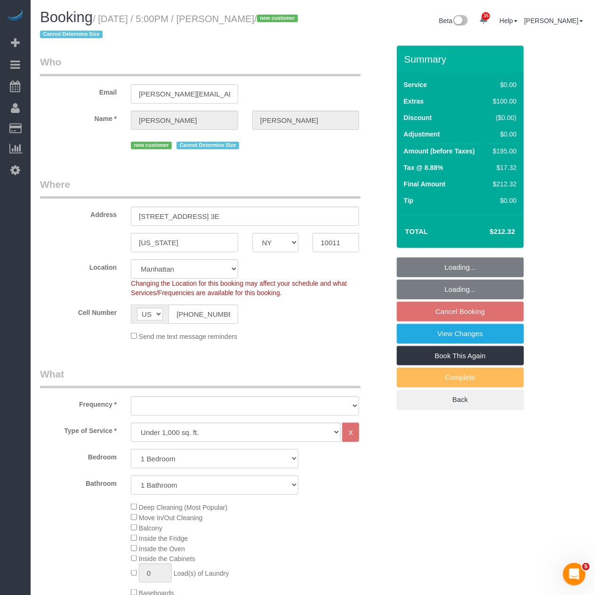
select select "object:918"
select select "string:stripe-pm_1SEyKa4VGloSiKo7WE83BLCk"
select select "spot1"
select select "number:64"
select select "number:79"
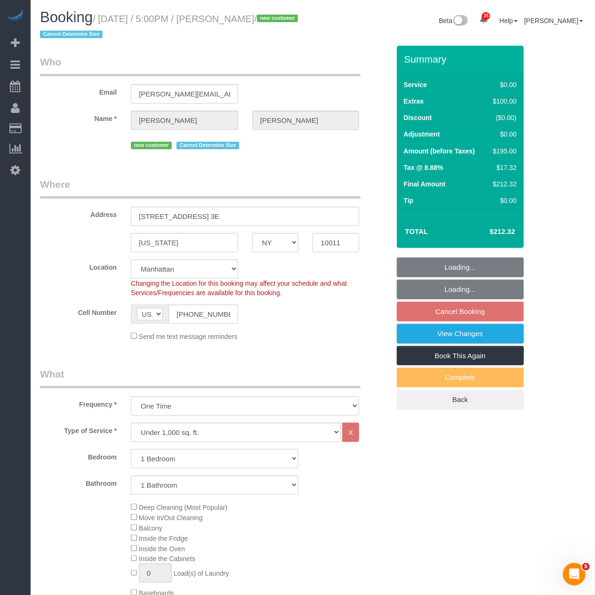
select select "number:15"
select select "number:5"
select select "1"
select select "object:1489"
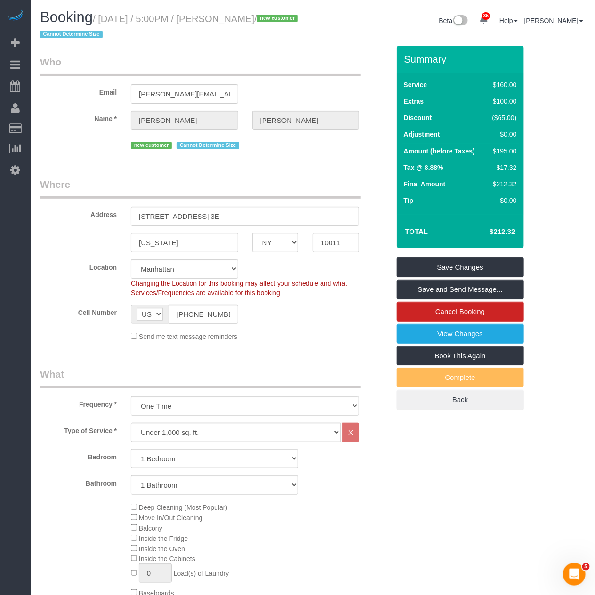
click at [284, 133] on sui-booking-customer "Email [PERSON_NAME][EMAIL_ADDRESS][DOMAIN_NAME] Name * [PERSON_NAME][GEOGRAPHIC…" at bounding box center [215, 103] width 350 height 97
drag, startPoint x: 274, startPoint y: 21, endPoint x: 226, endPoint y: 23, distance: 48.1
click at [226, 23] on small "/ [DATE] / 5:00PM / [PERSON_NAME] / new customer Cannot Determine Size" at bounding box center [170, 27] width 261 height 26
copy small "[PERSON_NAME]"
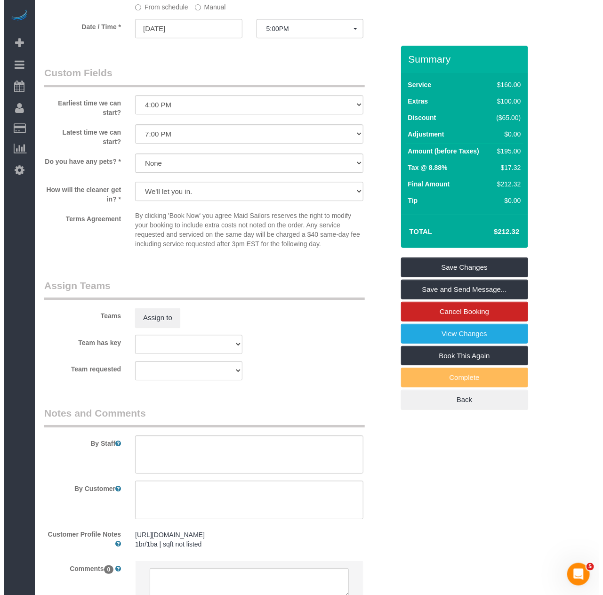
scroll to position [994, 0]
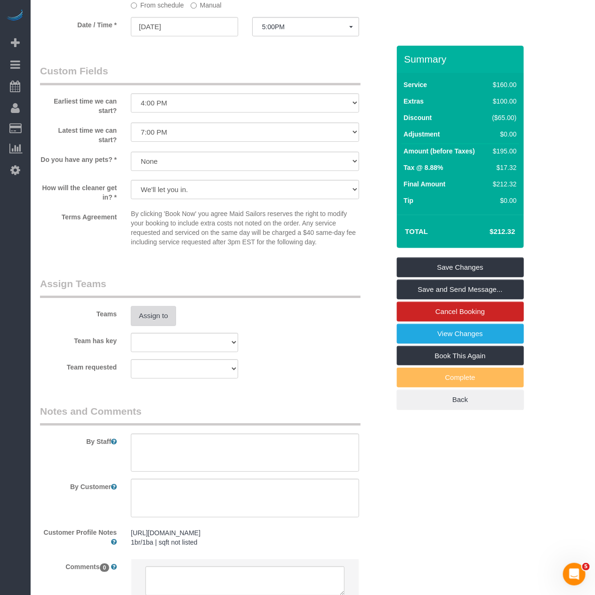
click at [163, 323] on button "Assign to" at bounding box center [153, 316] width 45 height 20
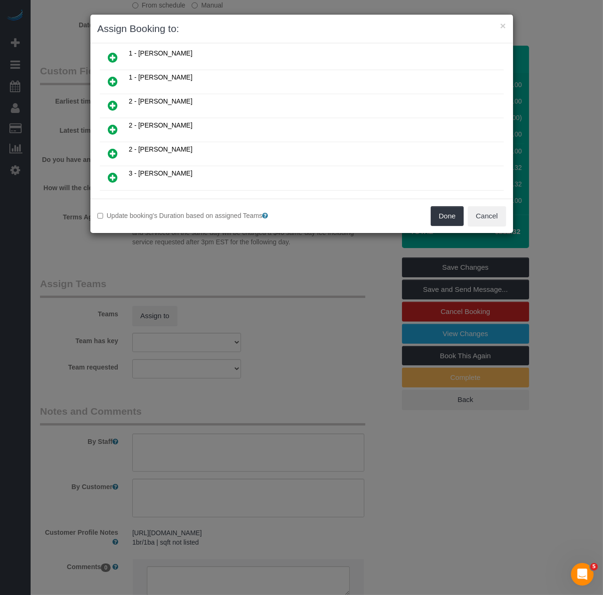
scroll to position [209, 0]
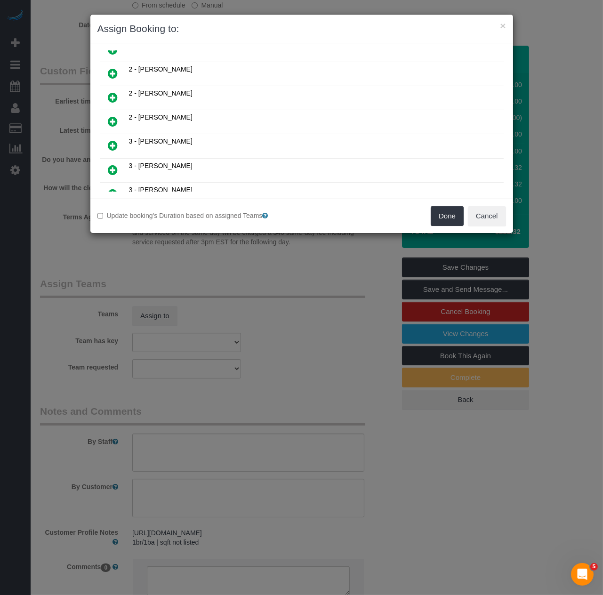
click at [112, 92] on icon at bounding box center [113, 97] width 10 height 11
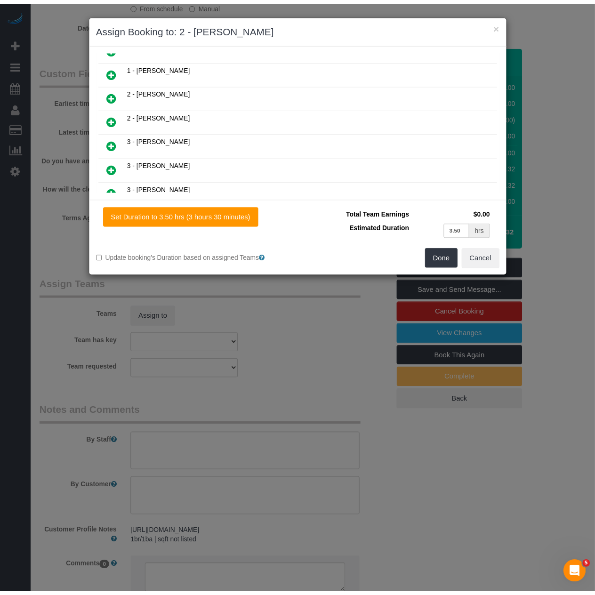
scroll to position [232, 0]
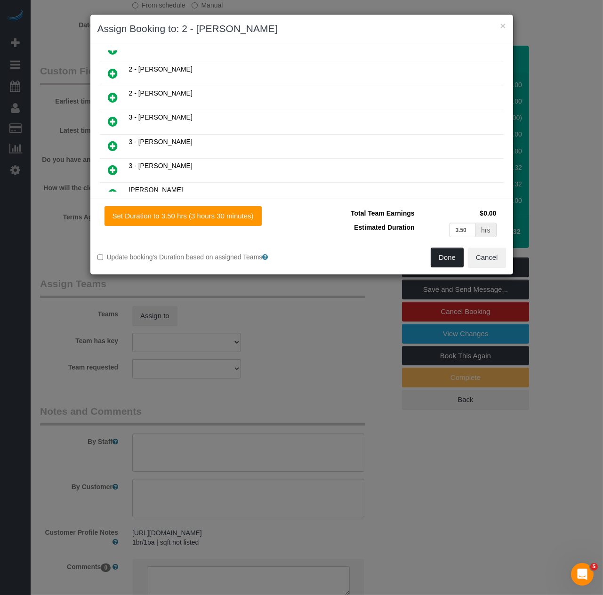
click at [446, 262] on button "Done" at bounding box center [447, 258] width 33 height 20
